Goal: Register for event/course

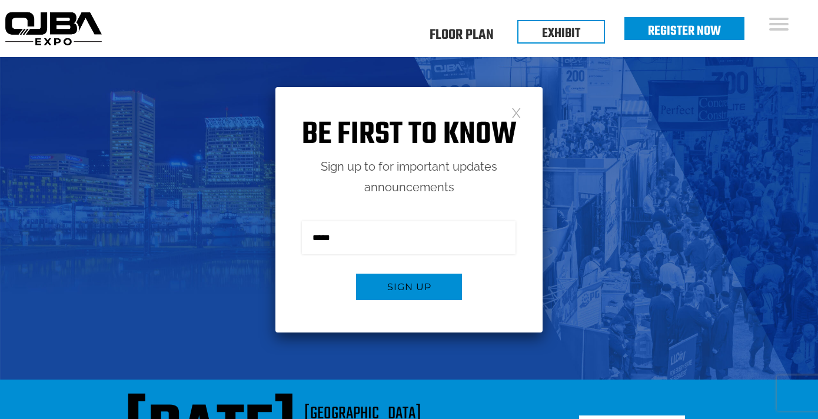
click at [697, 33] on link "Register Now" at bounding box center [684, 31] width 73 height 20
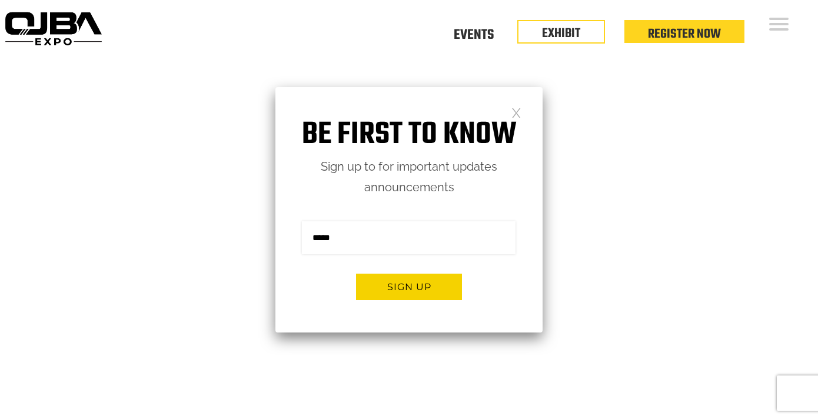
click at [511, 110] on link at bounding box center [516, 112] width 10 height 10
